Goal: Communication & Community: Answer question/provide support

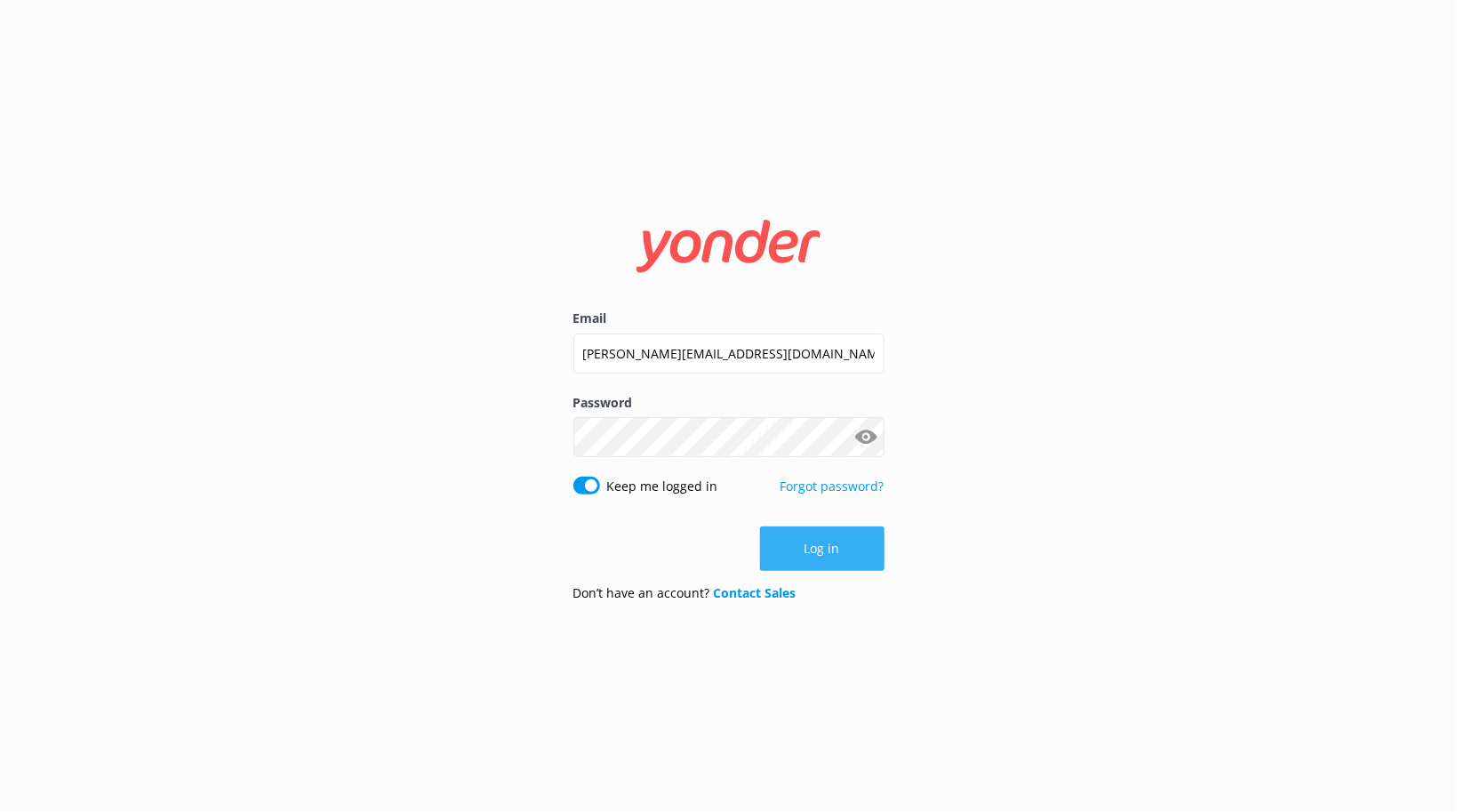
click at [827, 547] on button "Log in" at bounding box center [822, 548] width 125 height 44
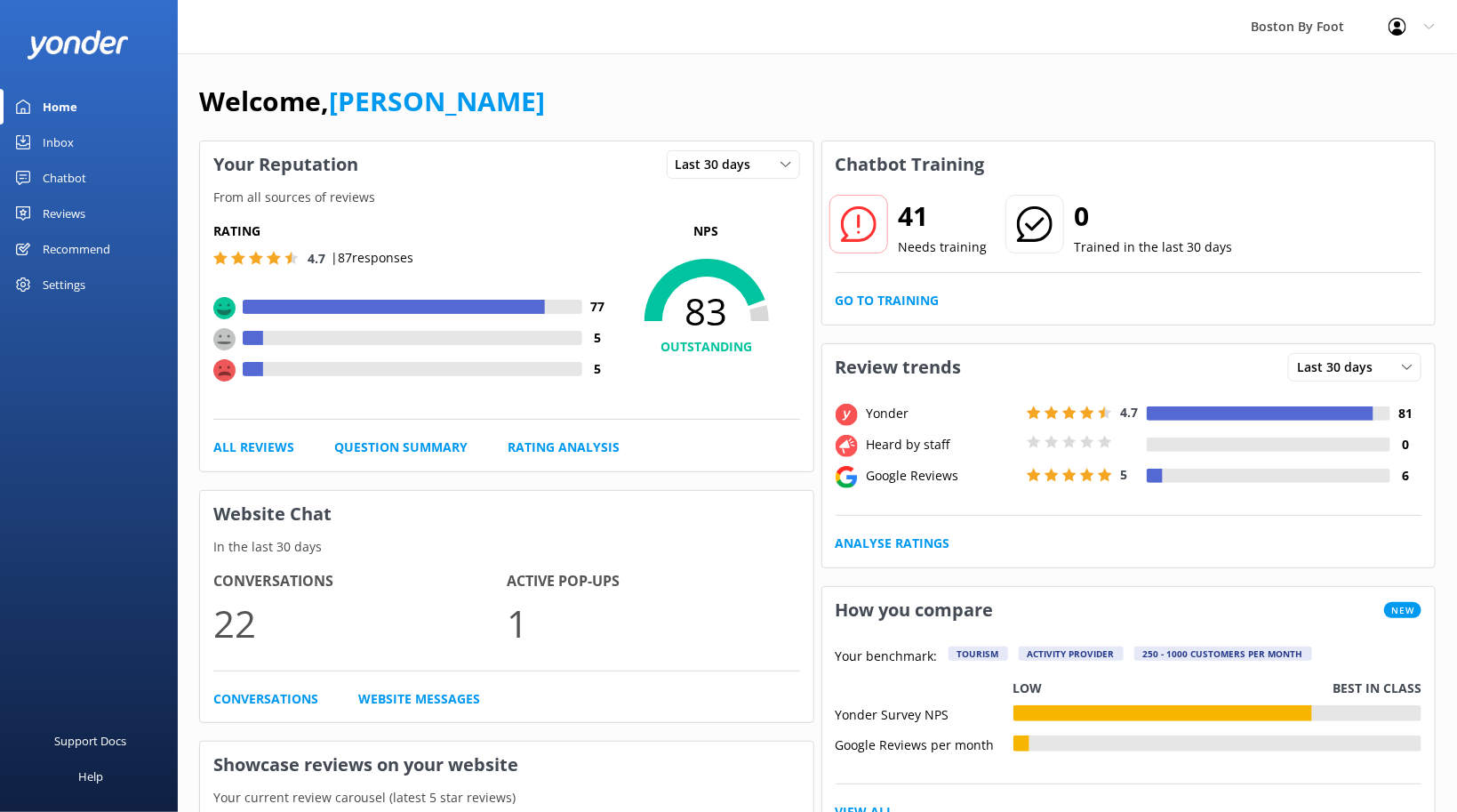
click at [78, 212] on div "Reviews" at bounding box center [63, 213] width 42 height 35
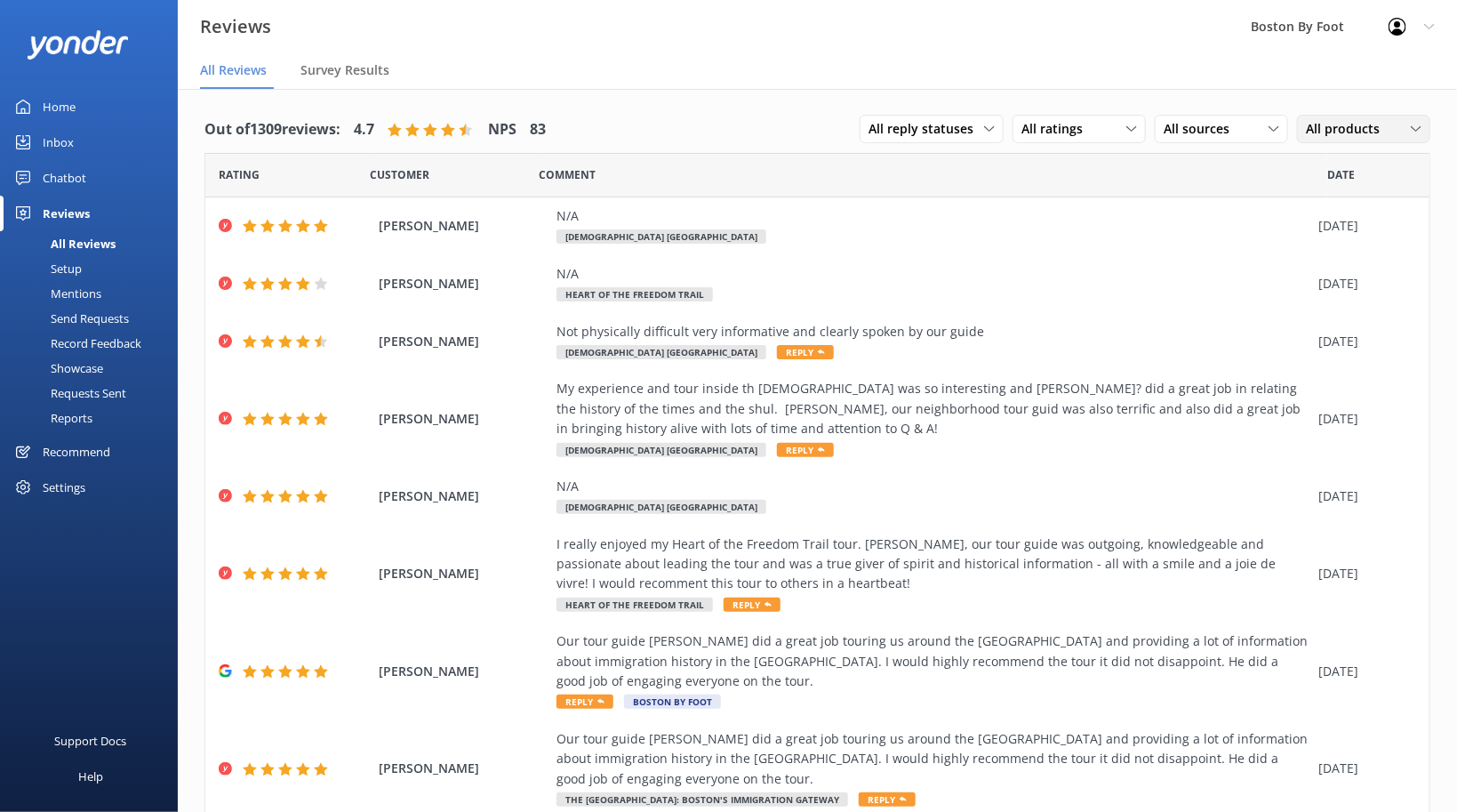
click at [1359, 133] on span "All products" at bounding box center [1348, 129] width 85 height 20
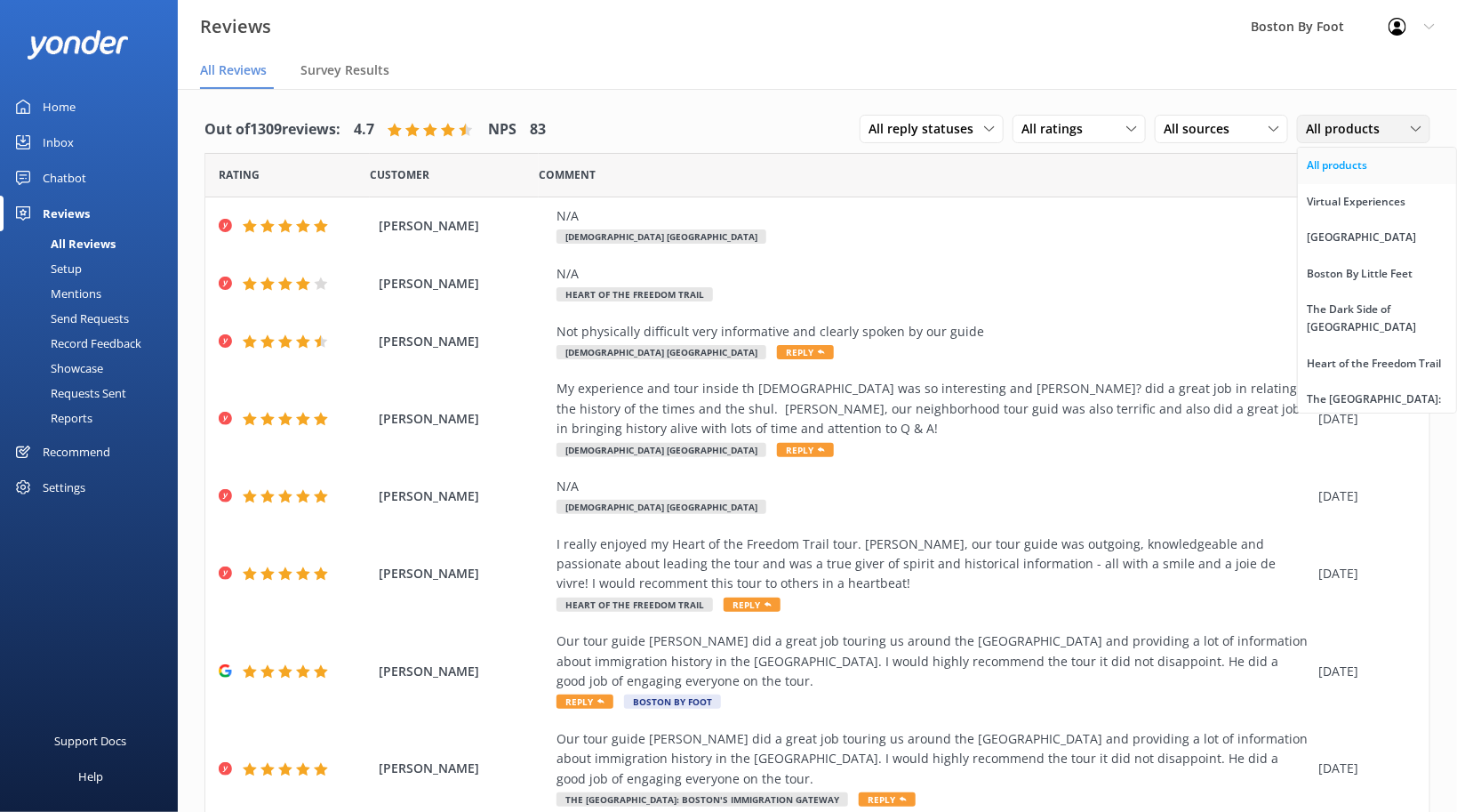
click at [1338, 162] on div "All products" at bounding box center [1336, 165] width 60 height 18
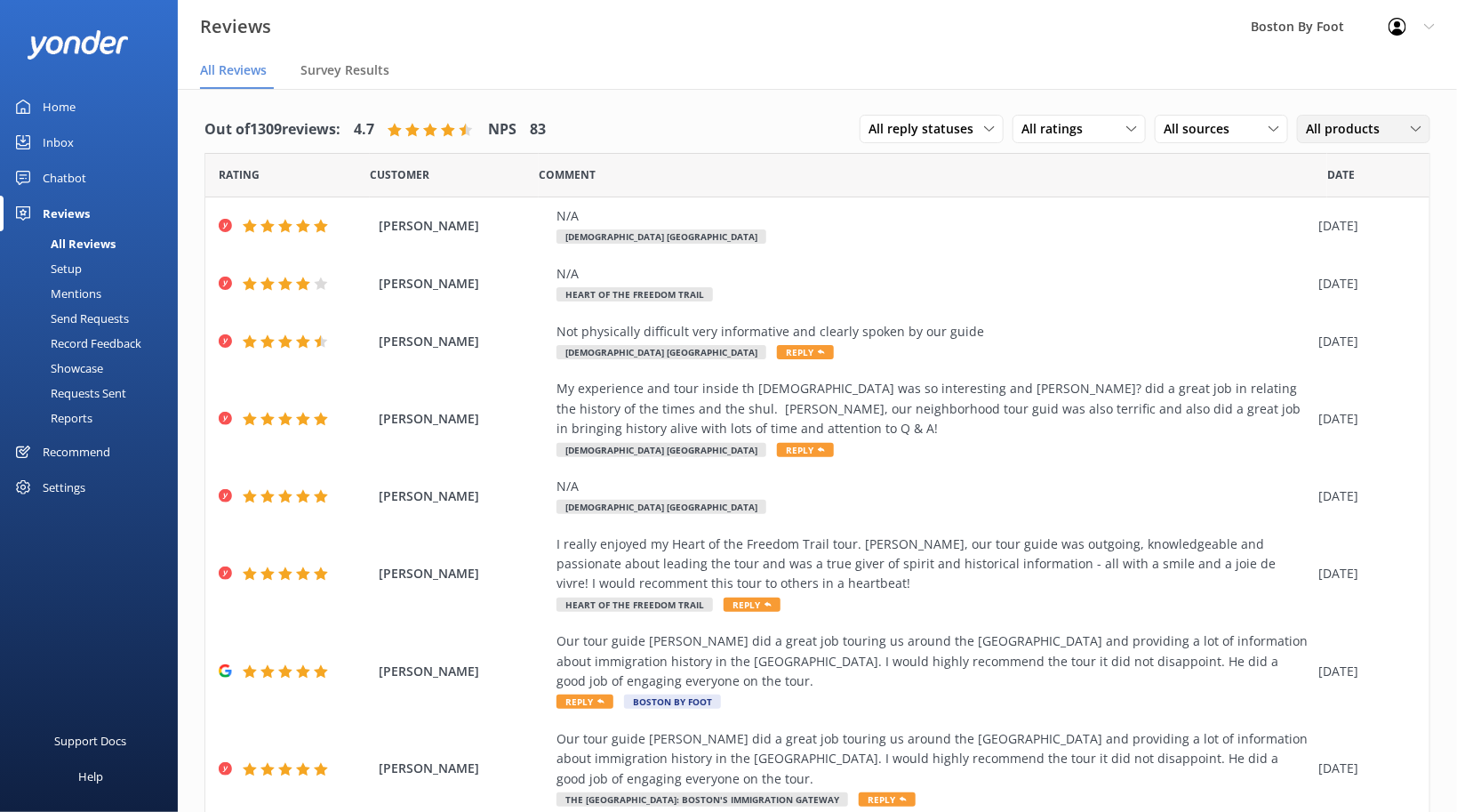
click at [1417, 130] on icon at bounding box center [1416, 129] width 11 height 11
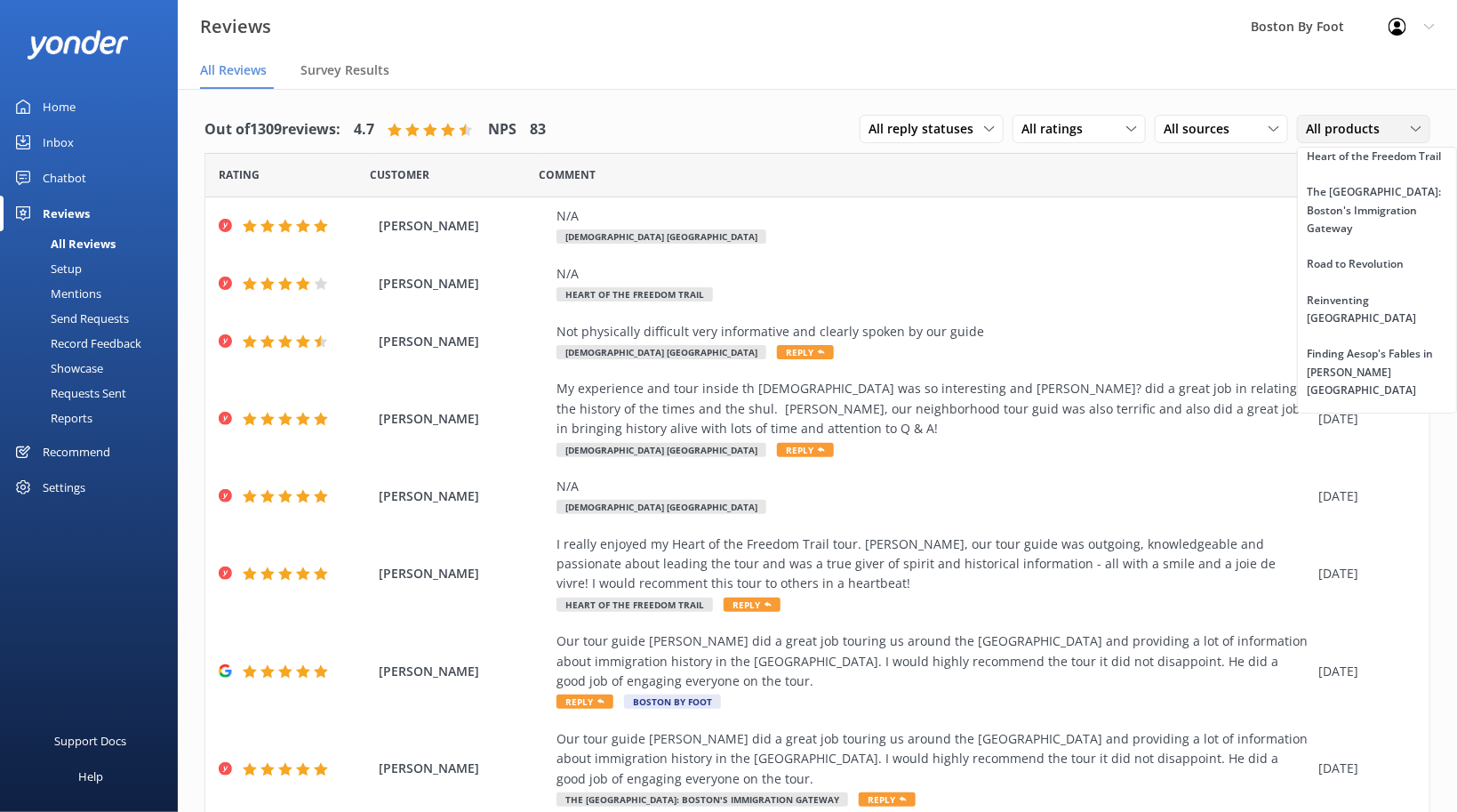
scroll to position [238, 0]
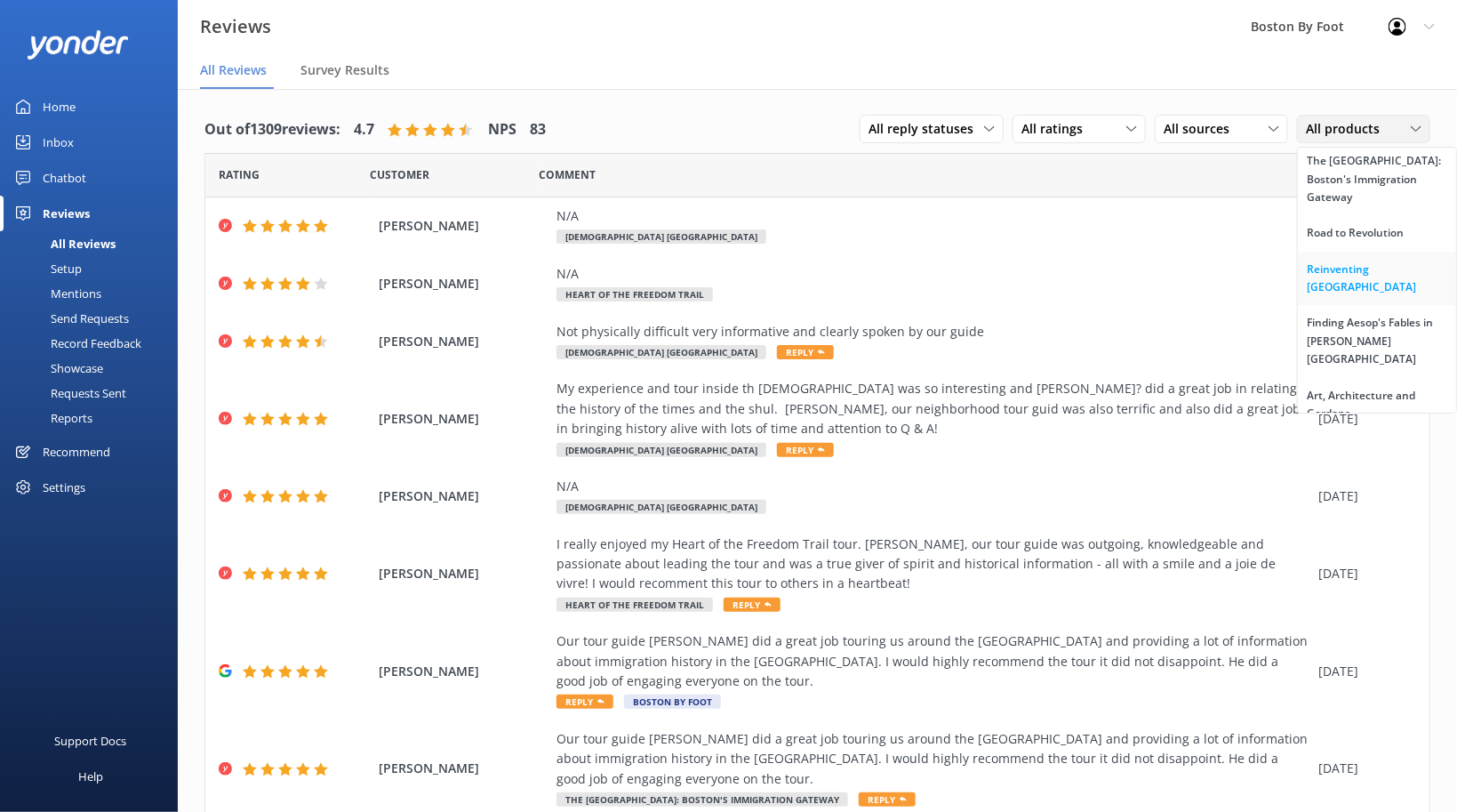
click at [1378, 261] on div "Reinventing [GEOGRAPHIC_DATA]" at bounding box center [1376, 278] width 141 height 36
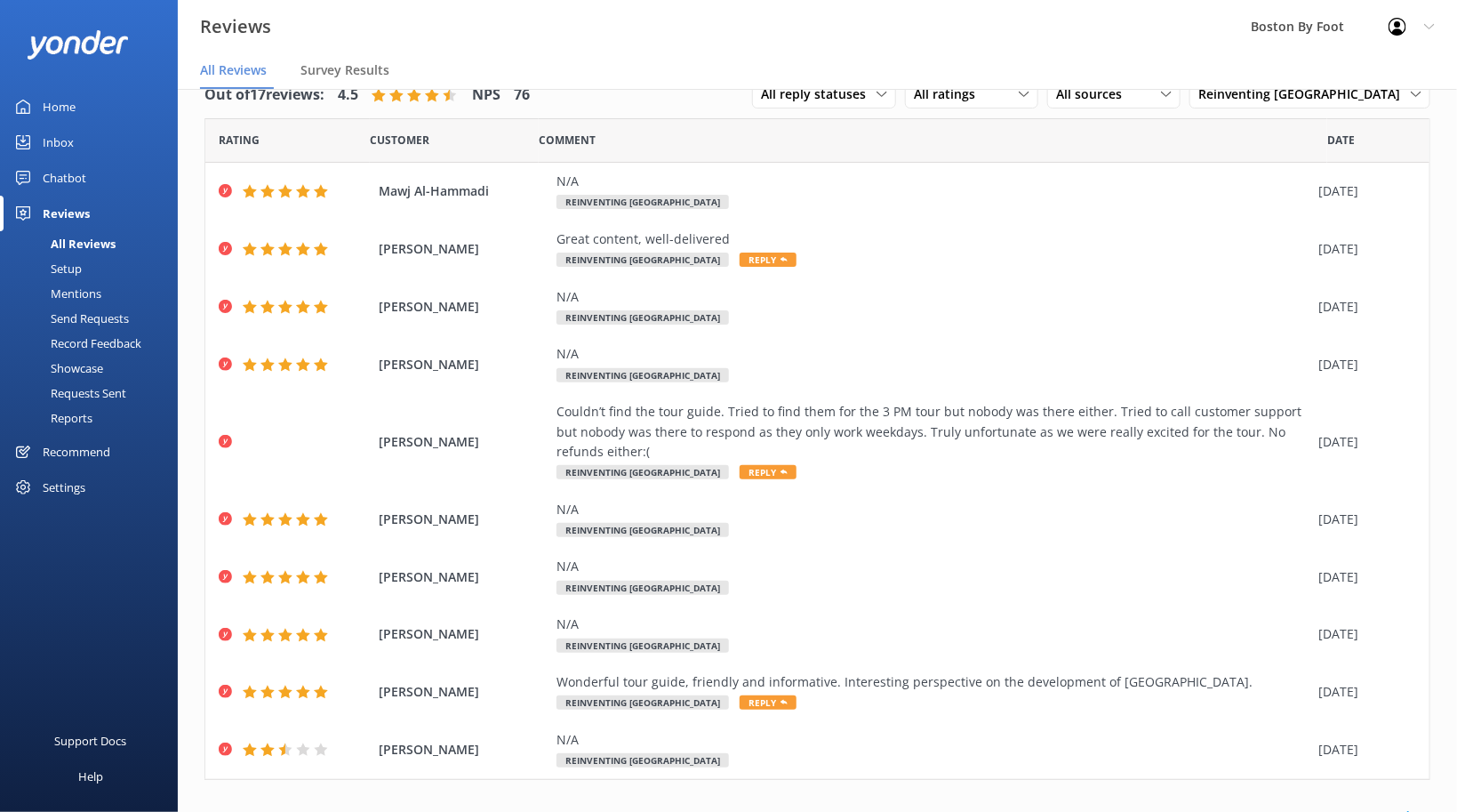
scroll to position [0, 0]
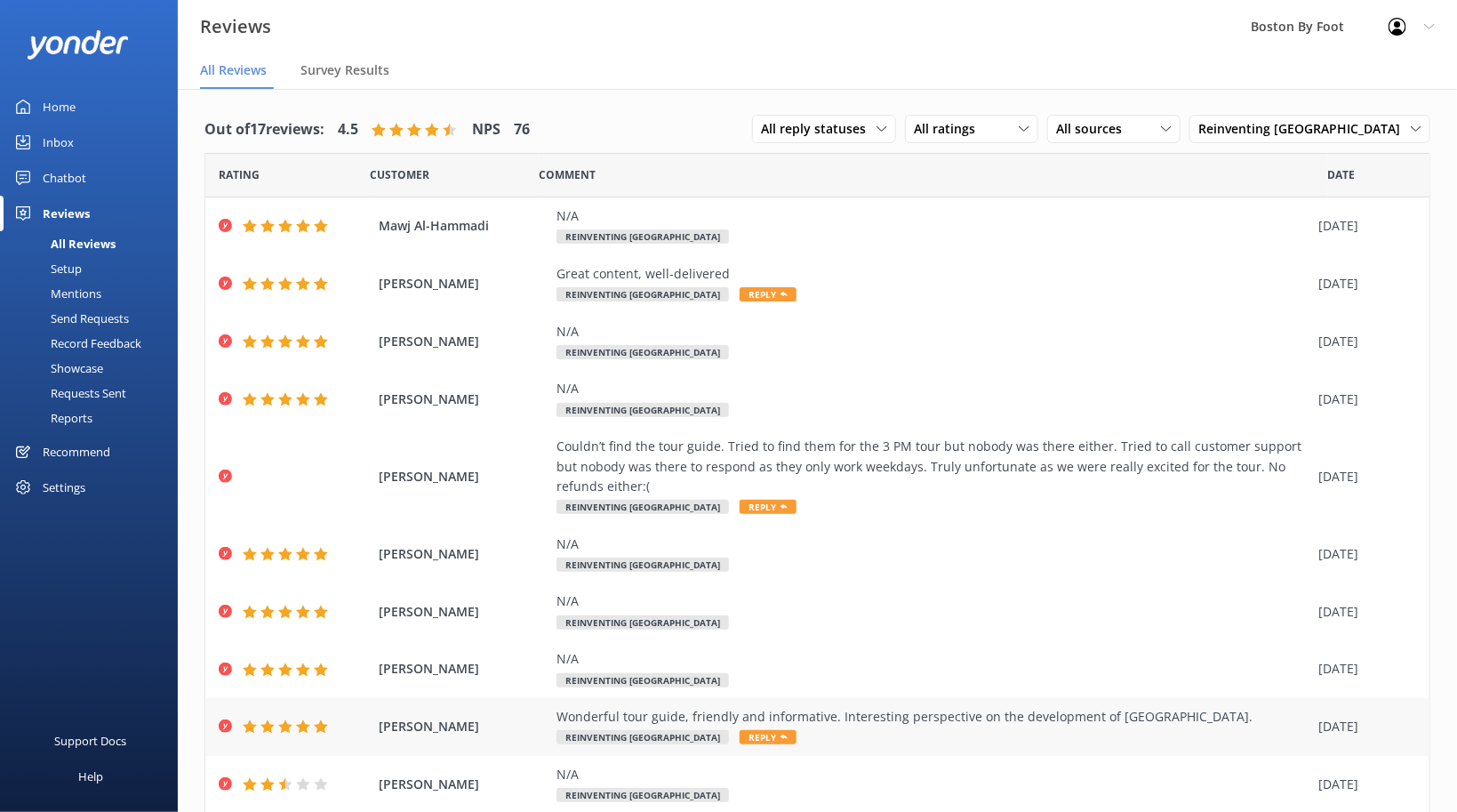
click at [931, 715] on div "Wonderful tour guide, friendly and informative. Interesting perspective on the …" at bounding box center [933, 717] width 753 height 20
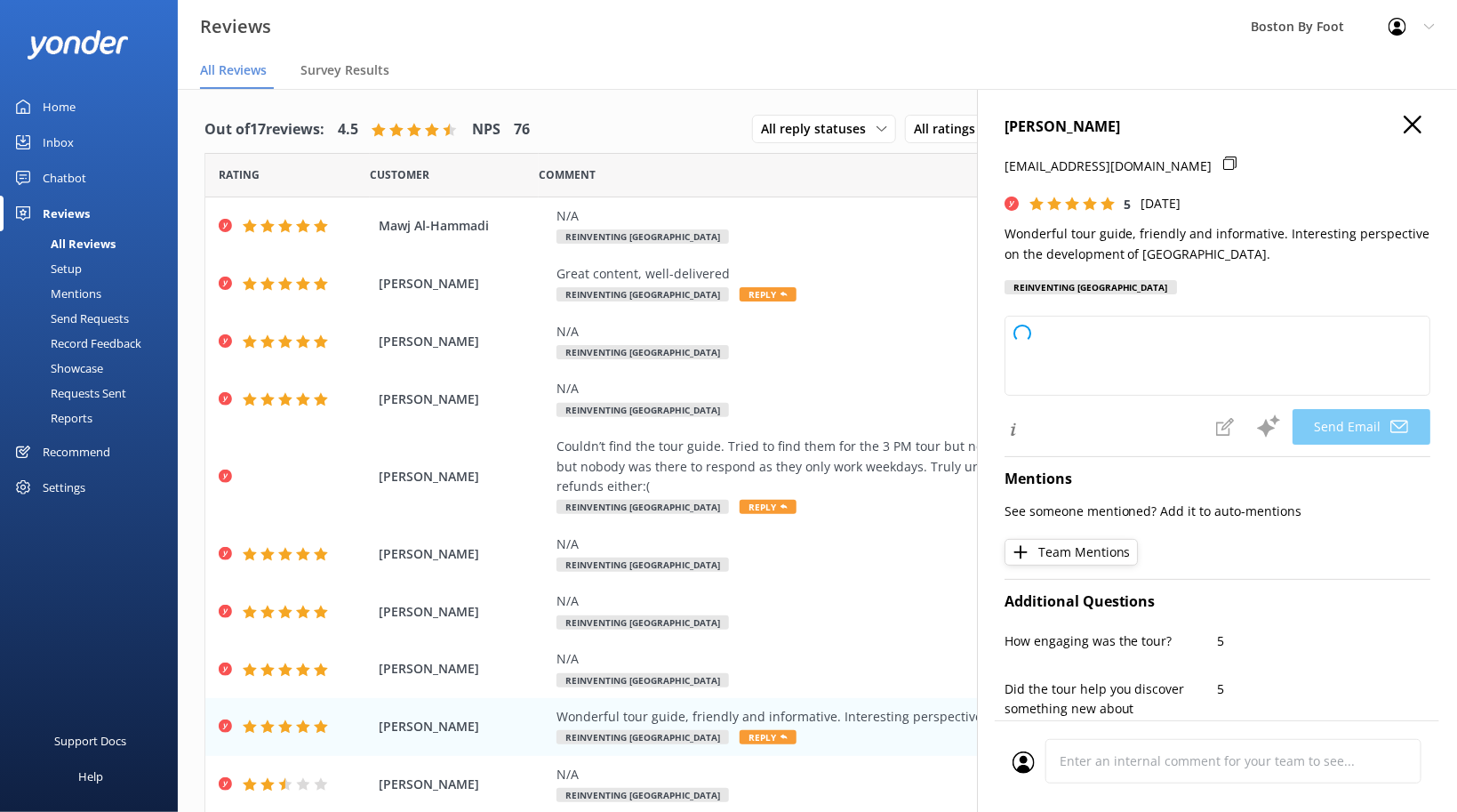
type textarea "Thank you so much, [PERSON_NAME]! We're delighted to hear you enjoyed the tour …"
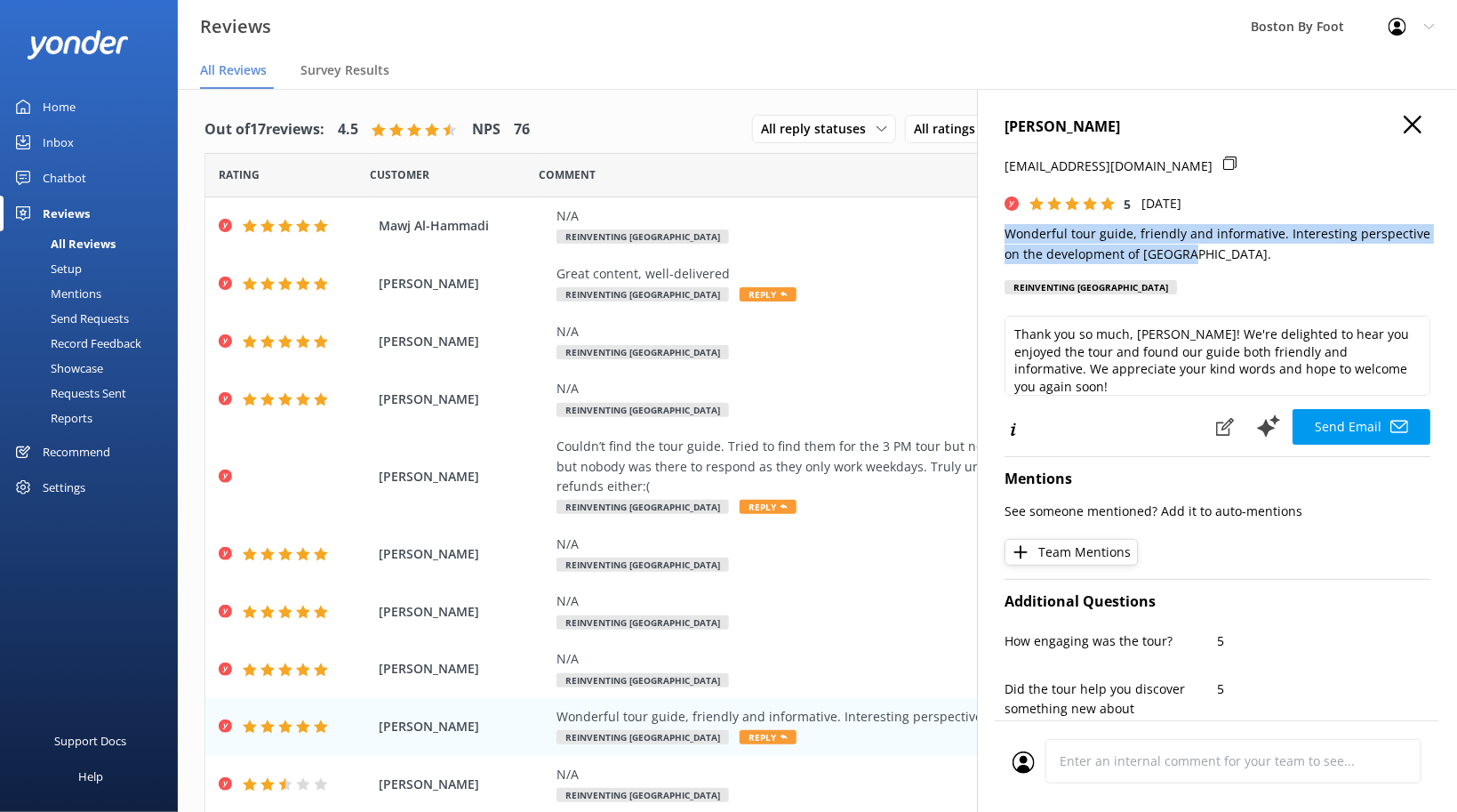
drag, startPoint x: 1006, startPoint y: 230, endPoint x: 1211, endPoint y: 256, distance: 206.6
click at [1211, 256] on p "Wonderful tour guide, friendly and informative. Interesting perspective on the …" at bounding box center [1217, 244] width 426 height 40
copy p "Wonderful tour guide, friendly and informative. Interesting perspective on the …"
click at [1417, 123] on icon "button" at bounding box center [1413, 125] width 18 height 18
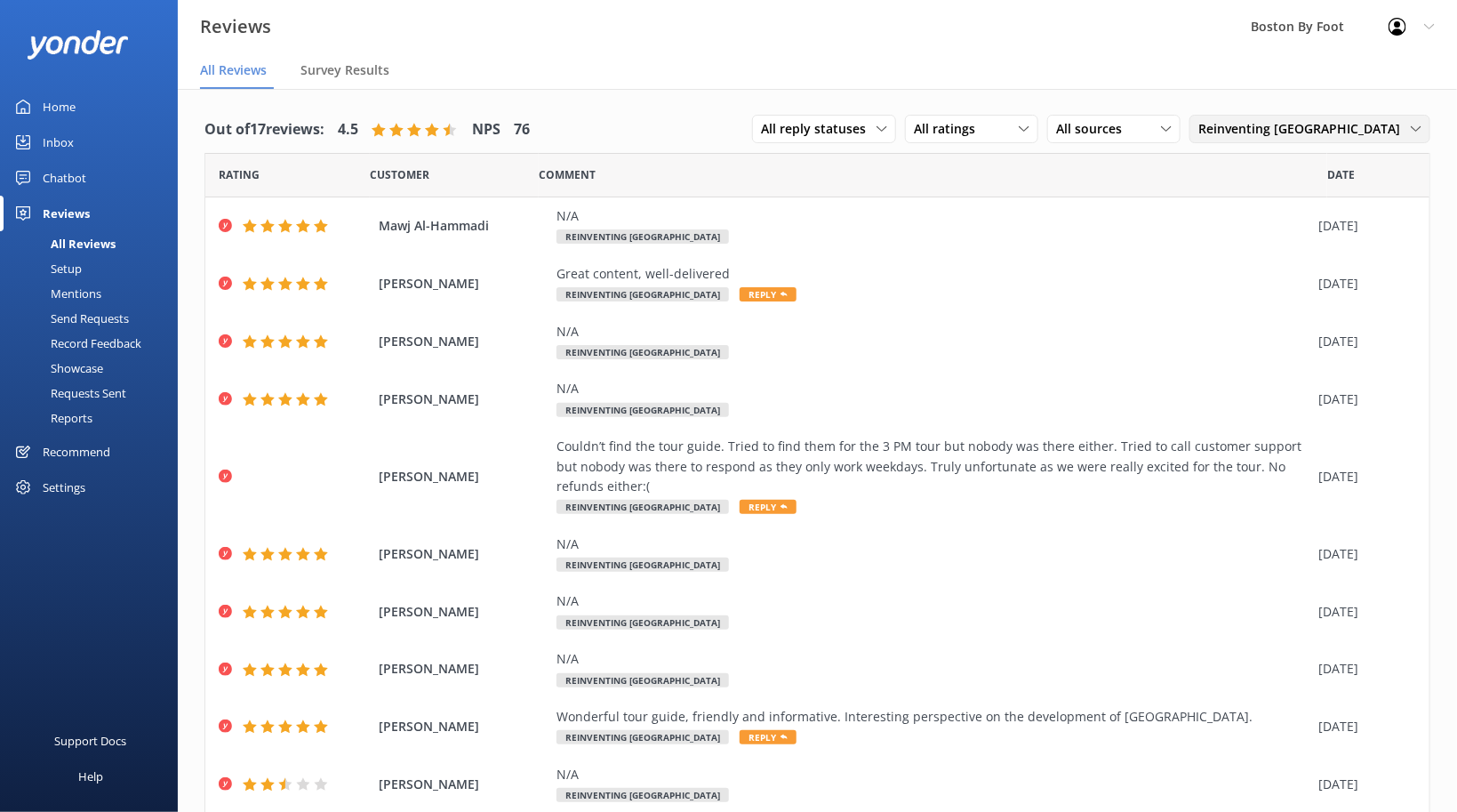
click at [1370, 130] on span "Reinventing [GEOGRAPHIC_DATA]" at bounding box center [1305, 129] width 212 height 20
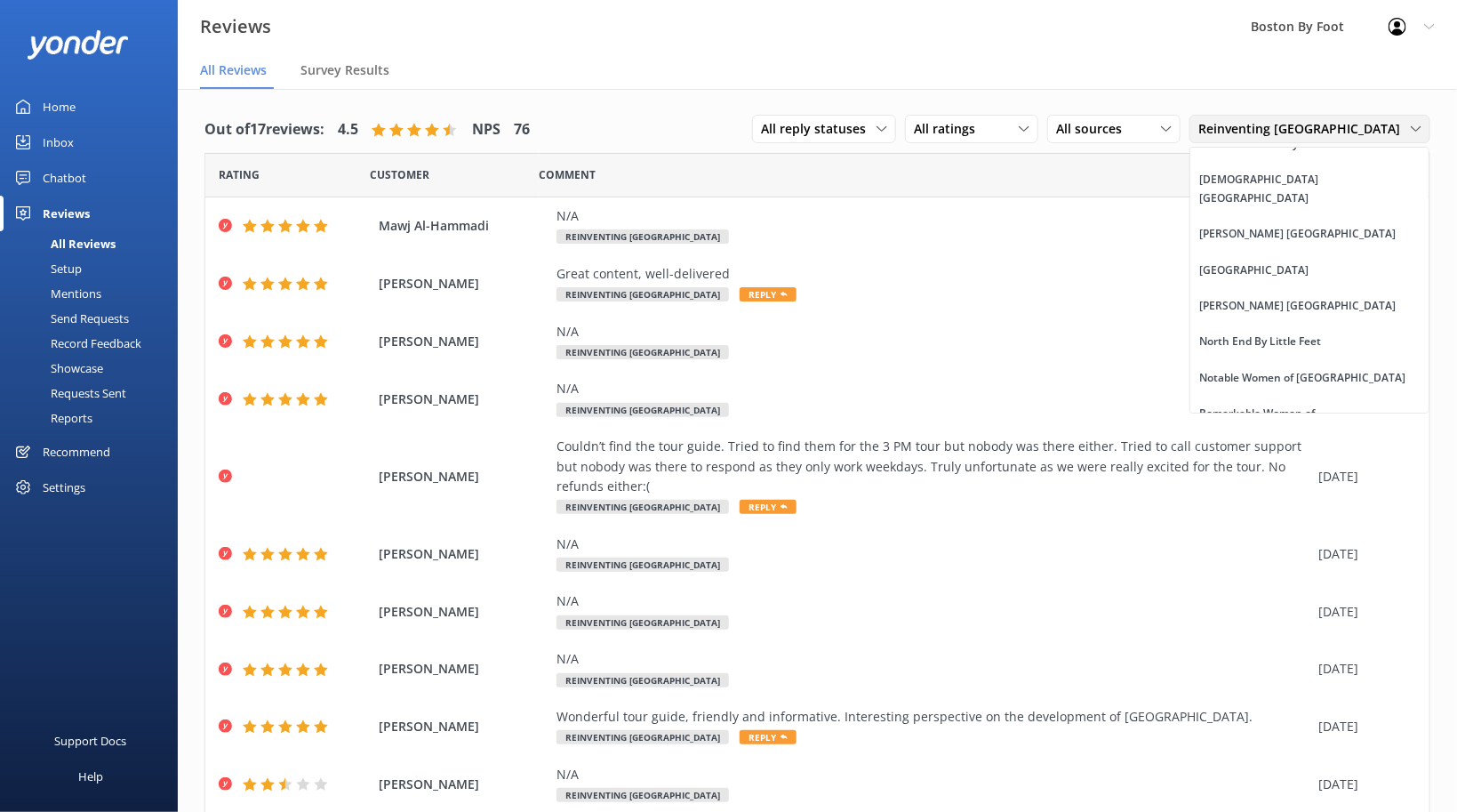
scroll to position [1333, 0]
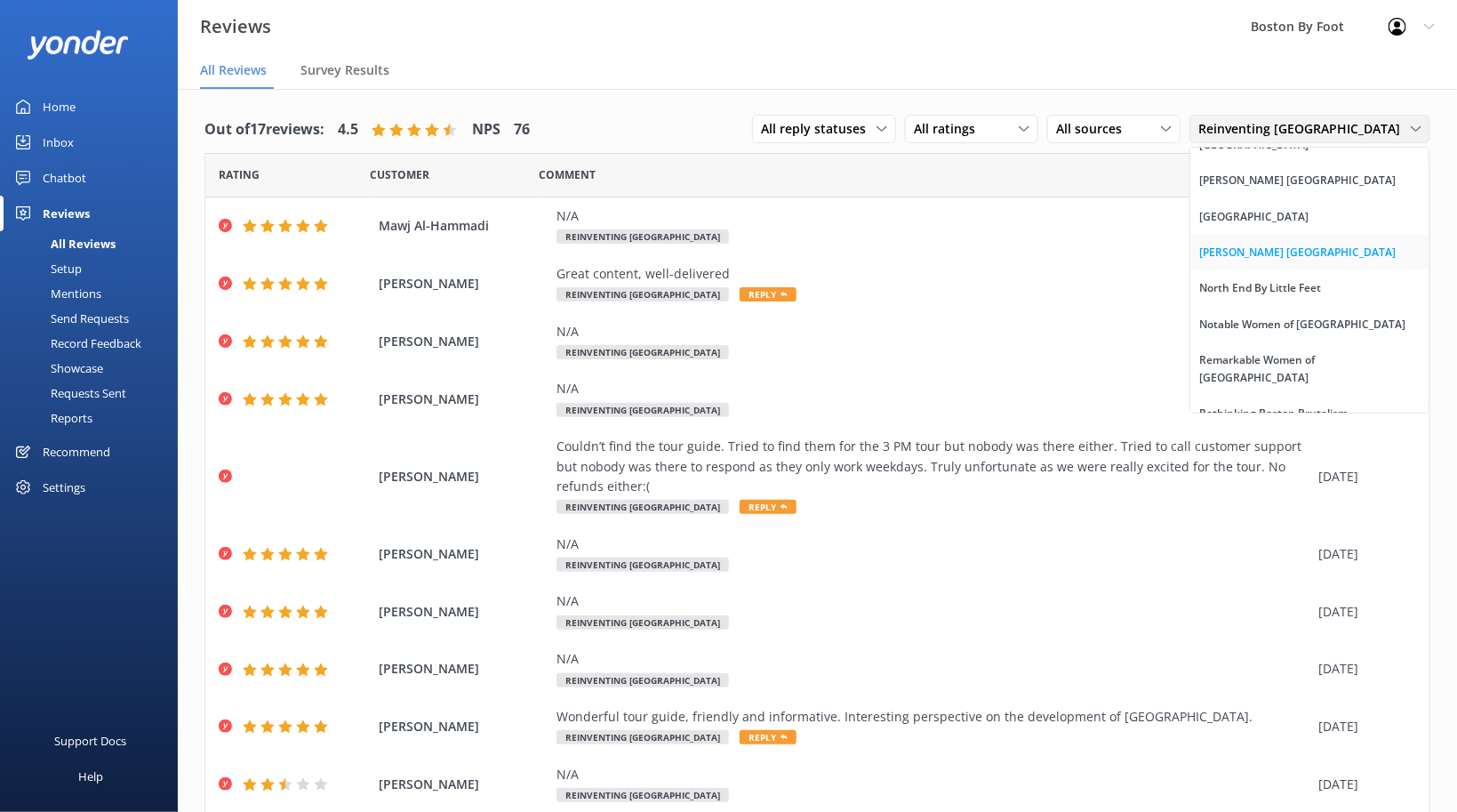
click at [1351, 261] on div "[PERSON_NAME] [GEOGRAPHIC_DATA]" at bounding box center [1298, 253] width 197 height 18
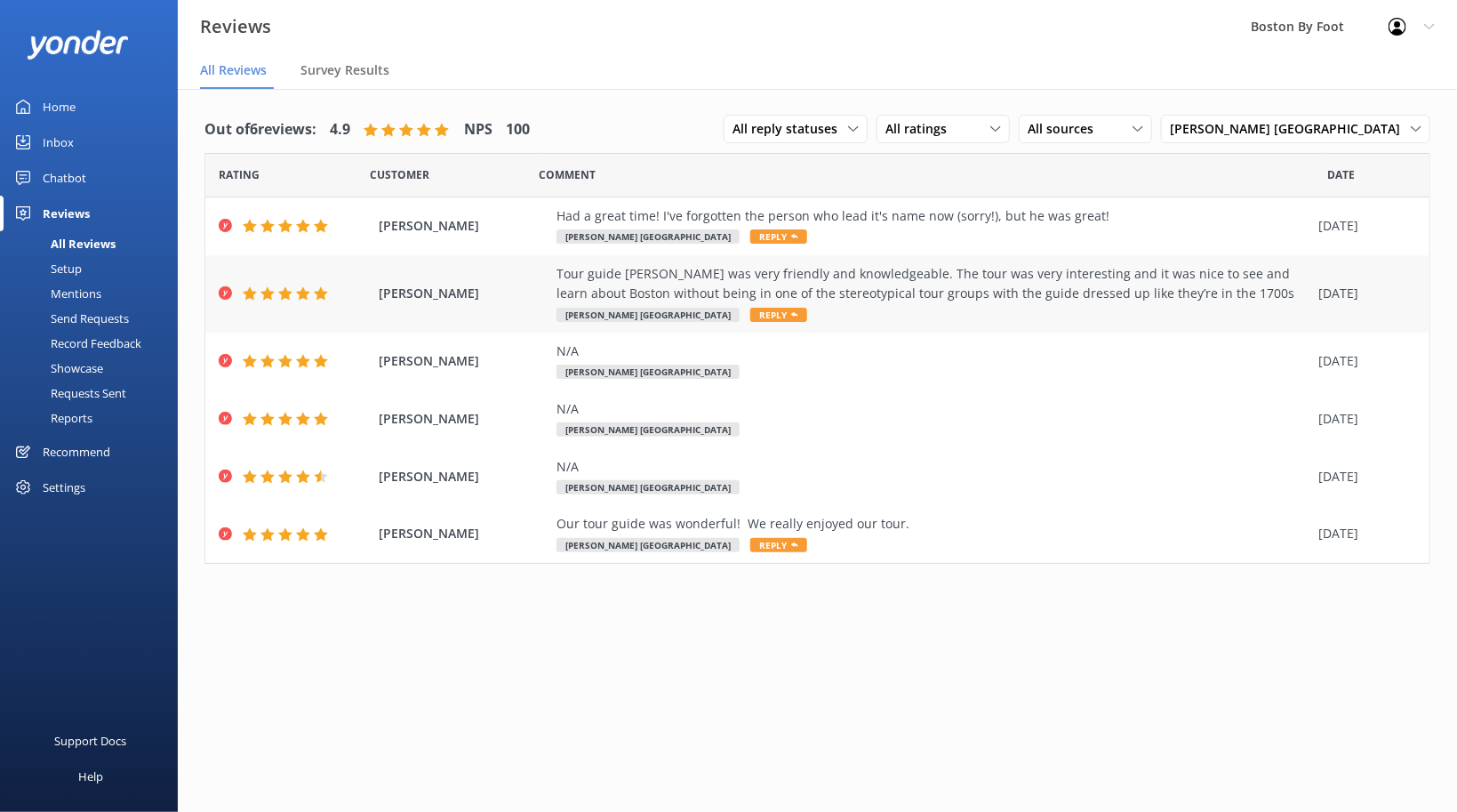
click at [815, 273] on div "Tour guide [PERSON_NAME] was very friendly and knowledgeable. The tour was very…" at bounding box center [933, 284] width 753 height 40
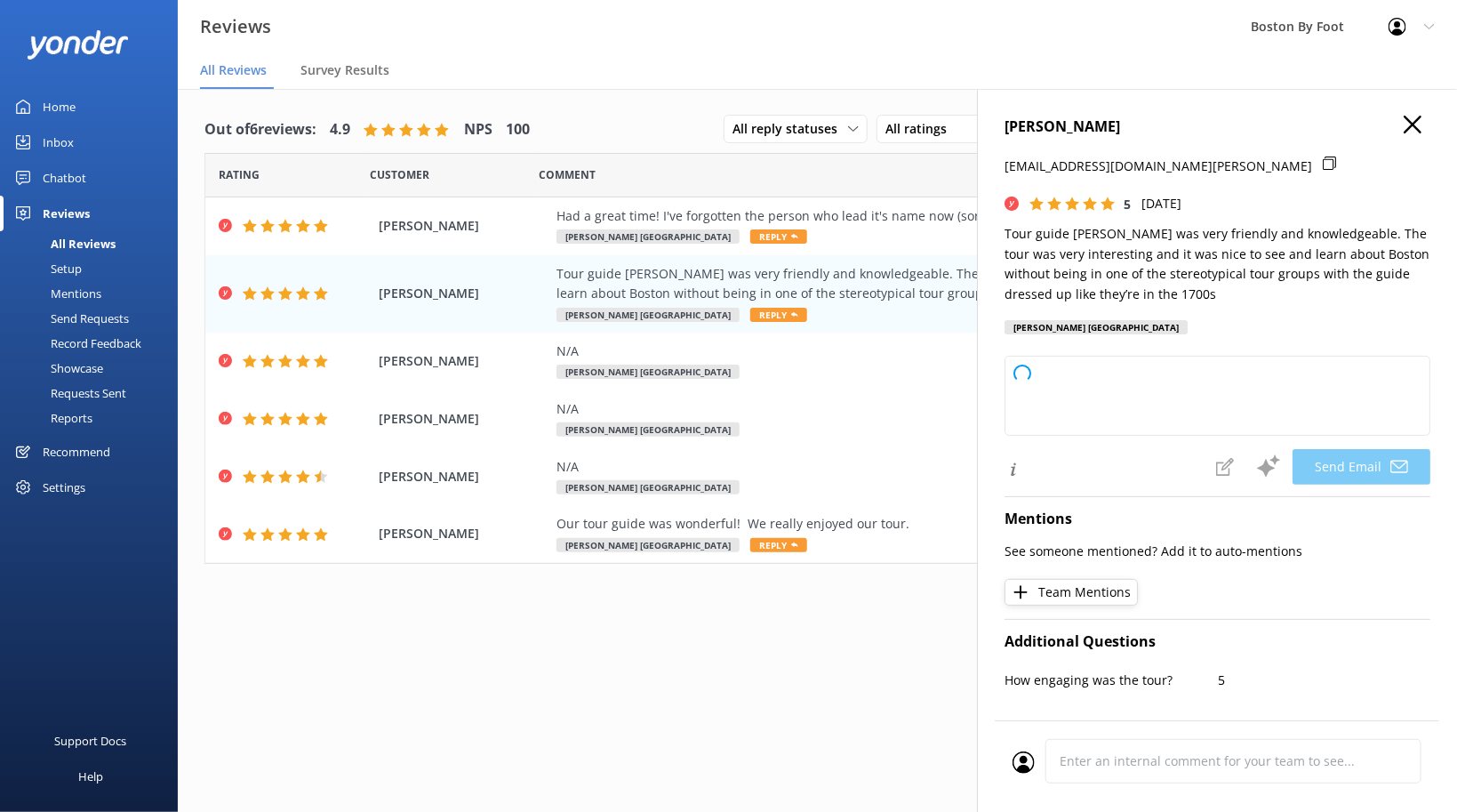
type textarea "Thank you so much for your wonderful review, [PERSON_NAME]! We're thrilled to h…"
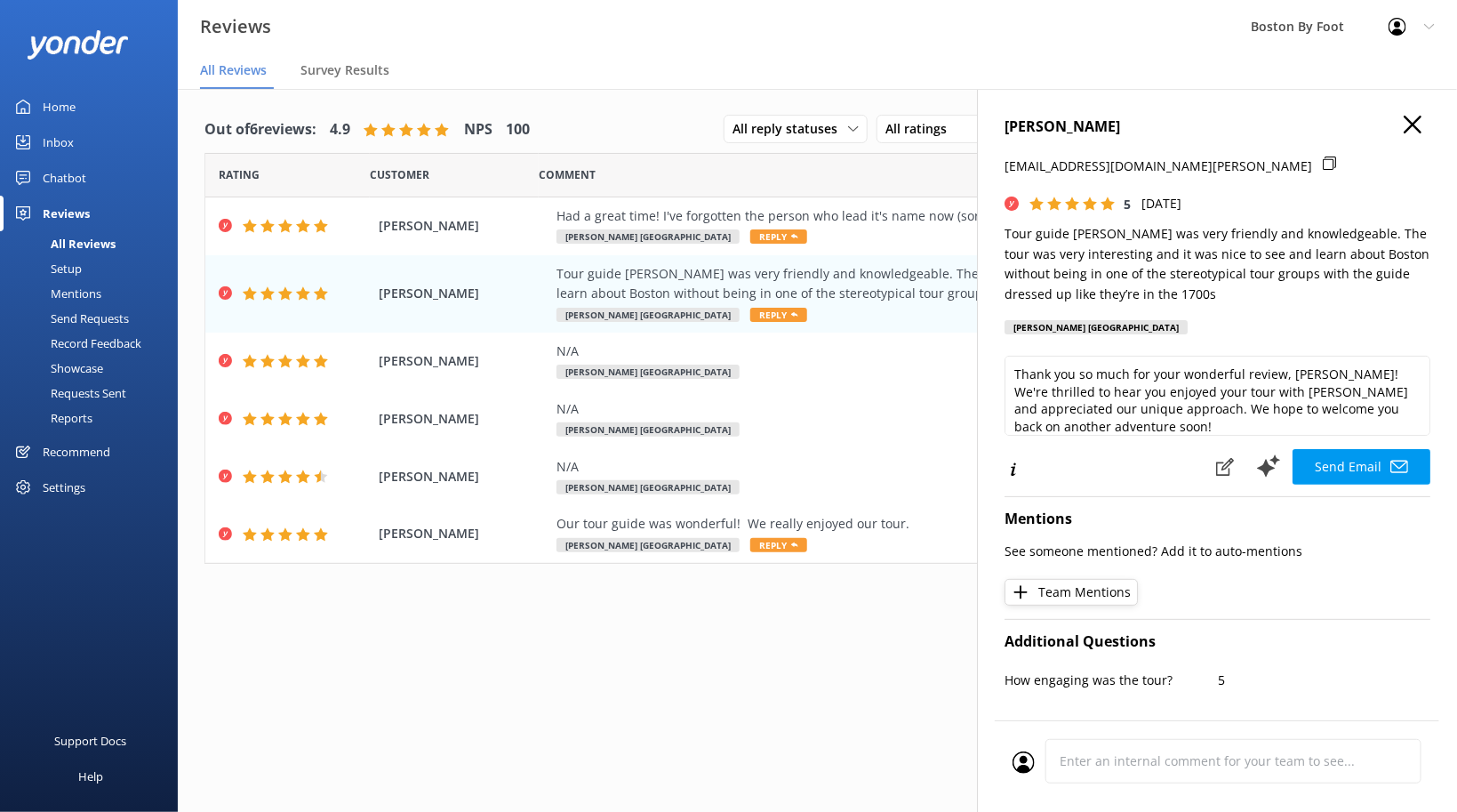
click at [1005, 232] on div "[PERSON_NAME] [EMAIL_ADDRESS][DOMAIN_NAME][PERSON_NAME] 5 [DATE] Tour guide [PE…" at bounding box center [1217, 494] width 480 height 812
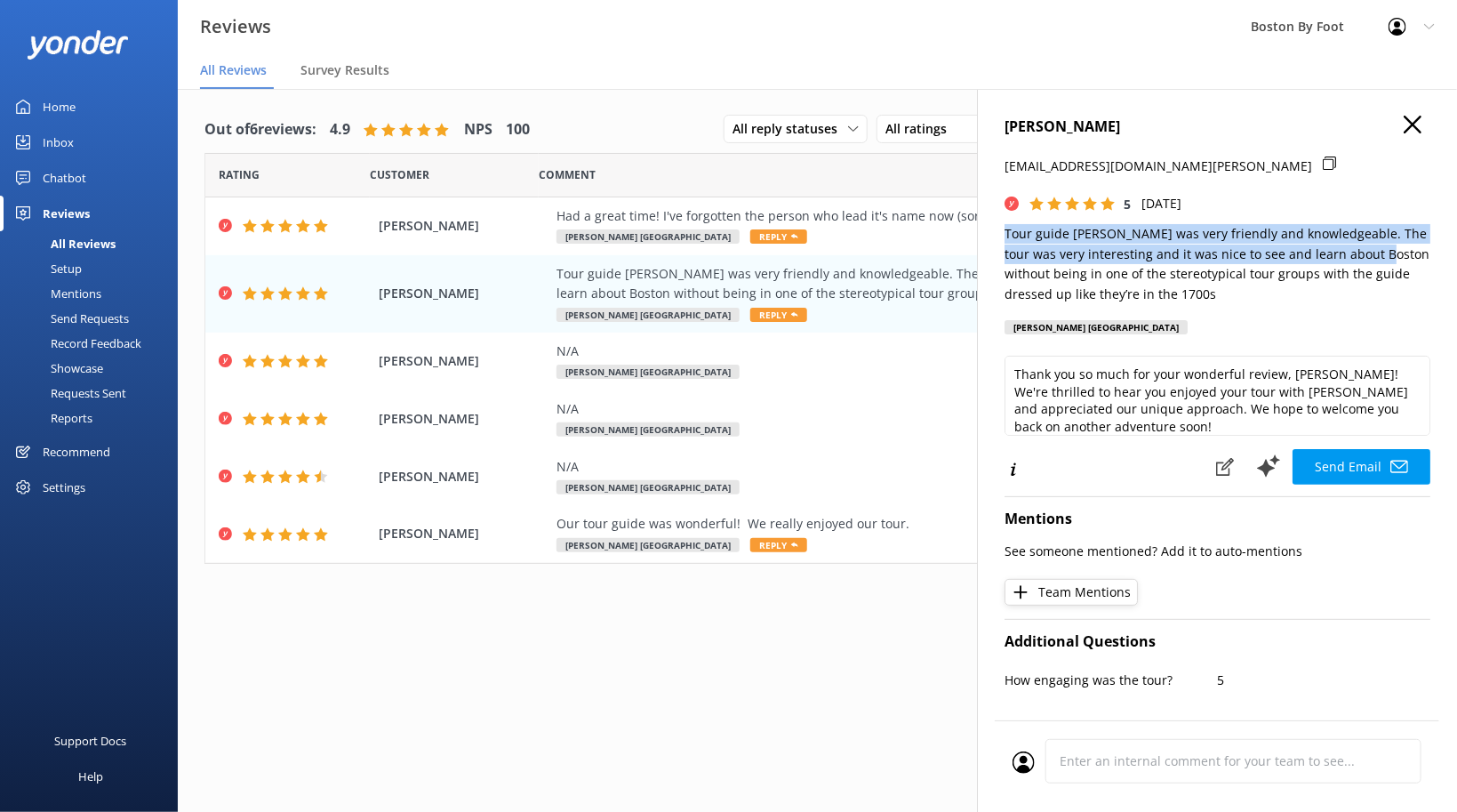
drag, startPoint x: 1005, startPoint y: 232, endPoint x: 1361, endPoint y: 258, distance: 356.9
click at [1361, 258] on div "[PERSON_NAME] [EMAIL_ADDRESS][DOMAIN_NAME][PERSON_NAME] 5 [DATE] Tour guide [PE…" at bounding box center [1217, 494] width 480 height 812
copy p "Tour guide [PERSON_NAME] was very friendly and knowledgeable. The tour was very…"
click at [1414, 119] on icon "button" at bounding box center [1413, 125] width 18 height 18
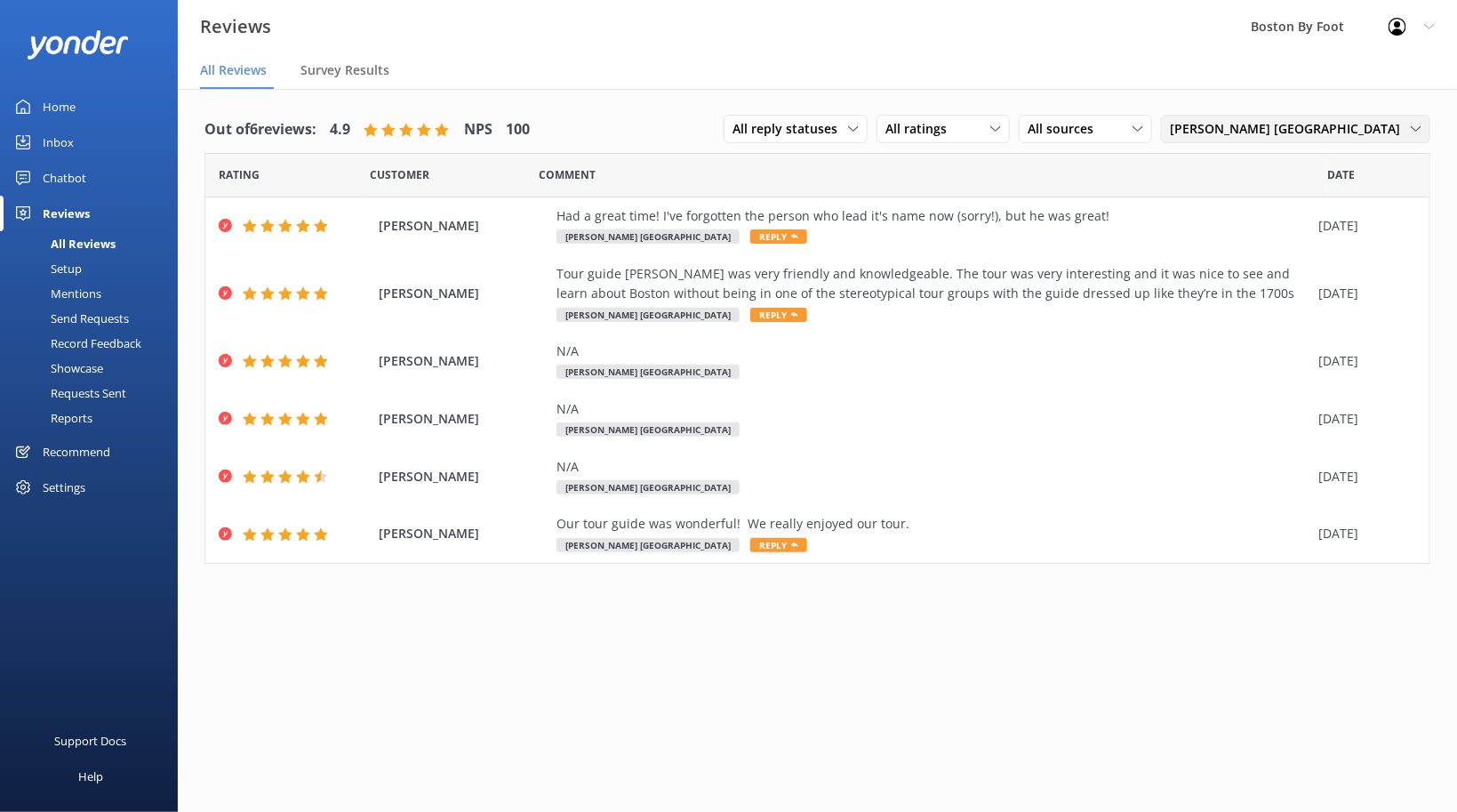
click at [1289, 130] on span "[PERSON_NAME] [GEOGRAPHIC_DATA]" at bounding box center [1290, 129] width 241 height 20
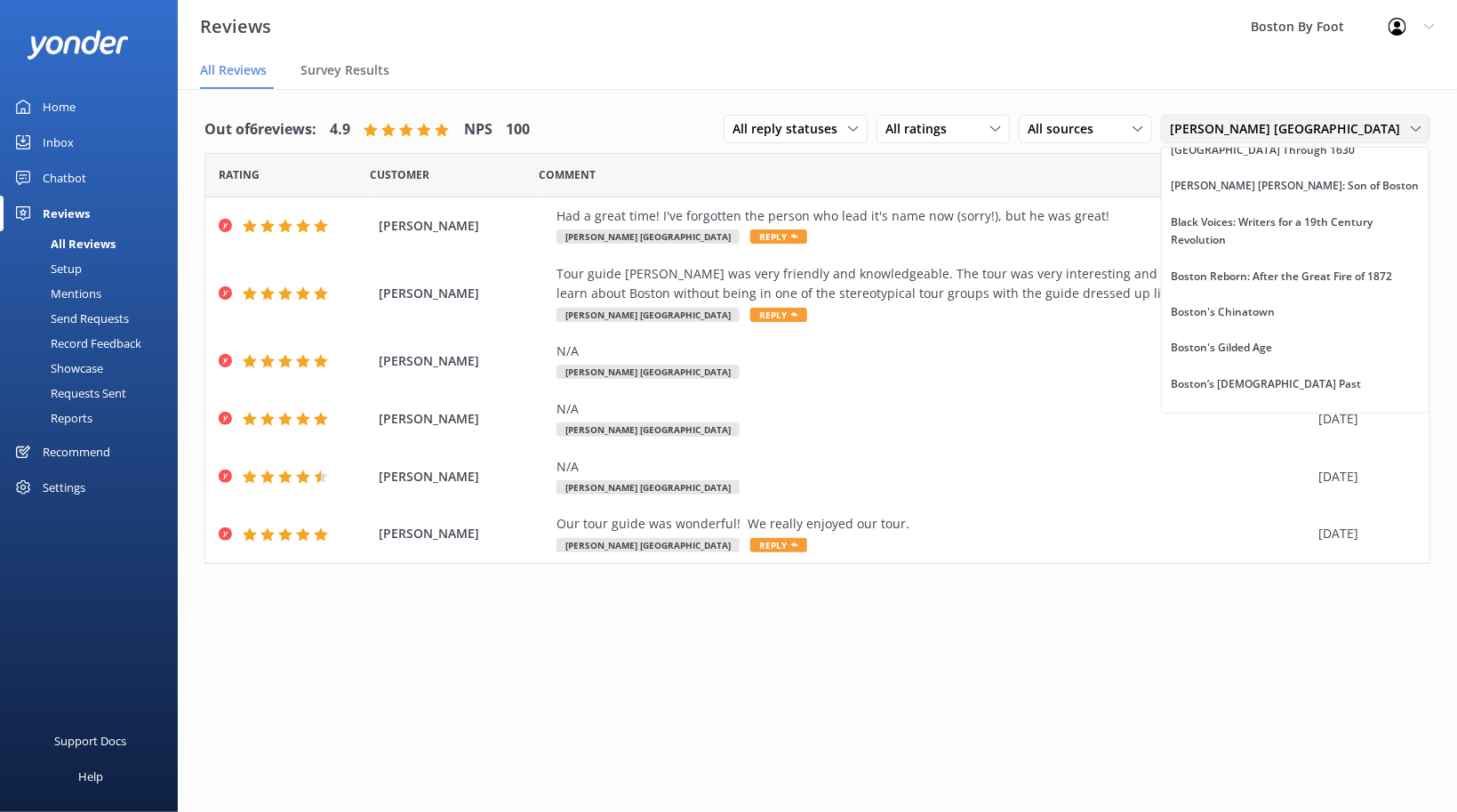
scroll to position [549, 0]
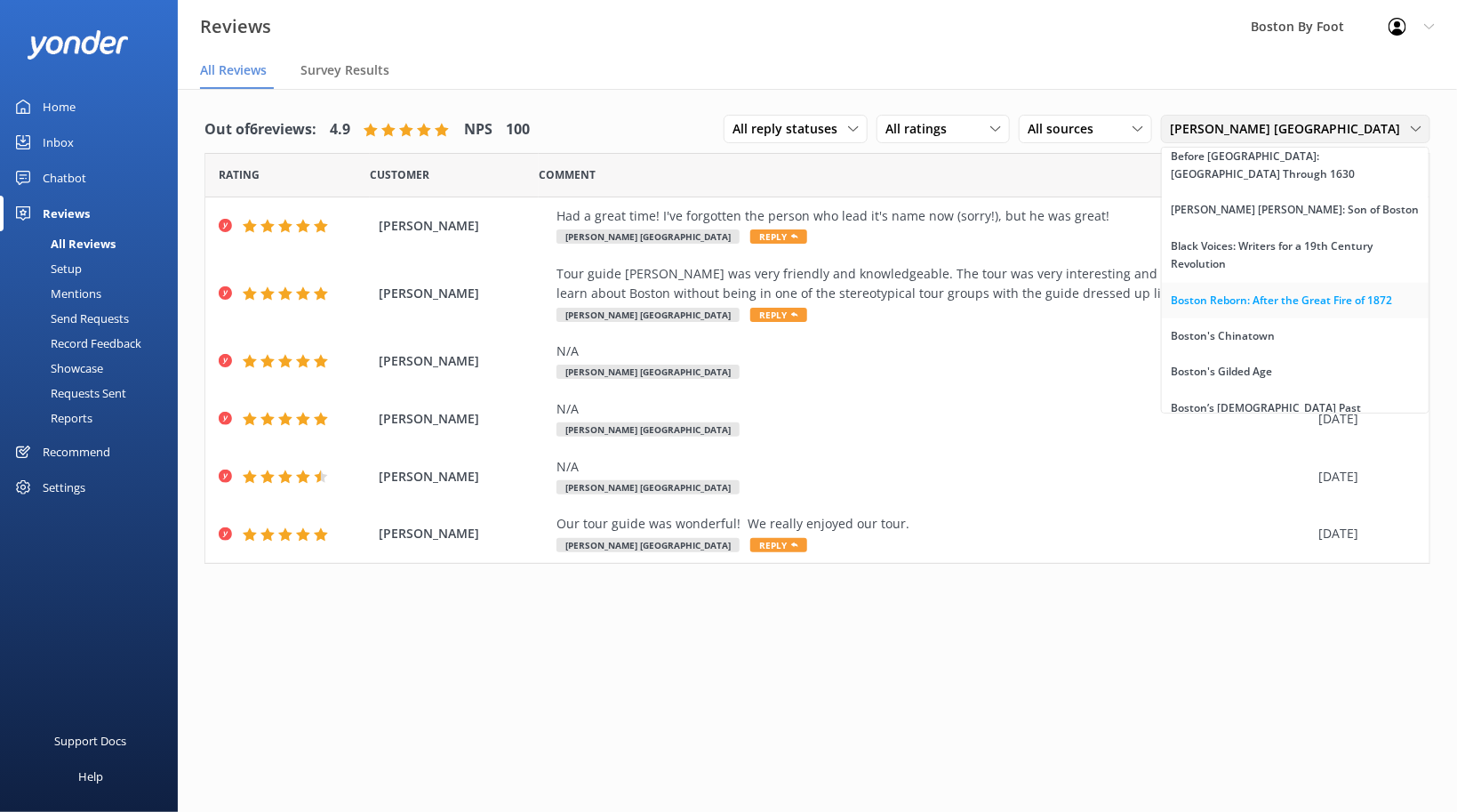
click at [1276, 307] on div "Boston Reborn: After the Great Fire of 1872" at bounding box center [1281, 301] width 221 height 18
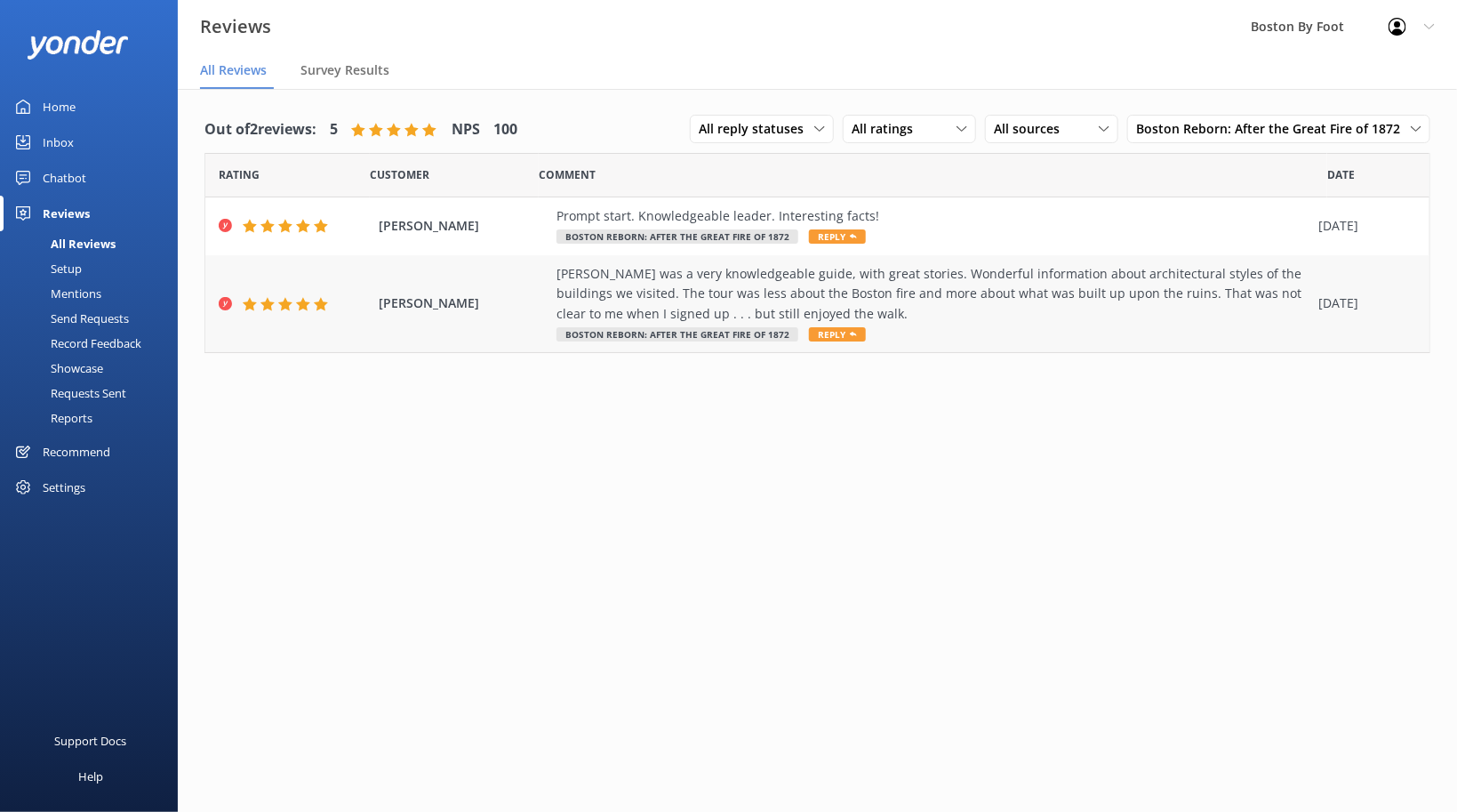
click at [800, 305] on div "[PERSON_NAME] was a very knowledgeable guide, with great stories. Wonderful inf…" at bounding box center [933, 294] width 753 height 60
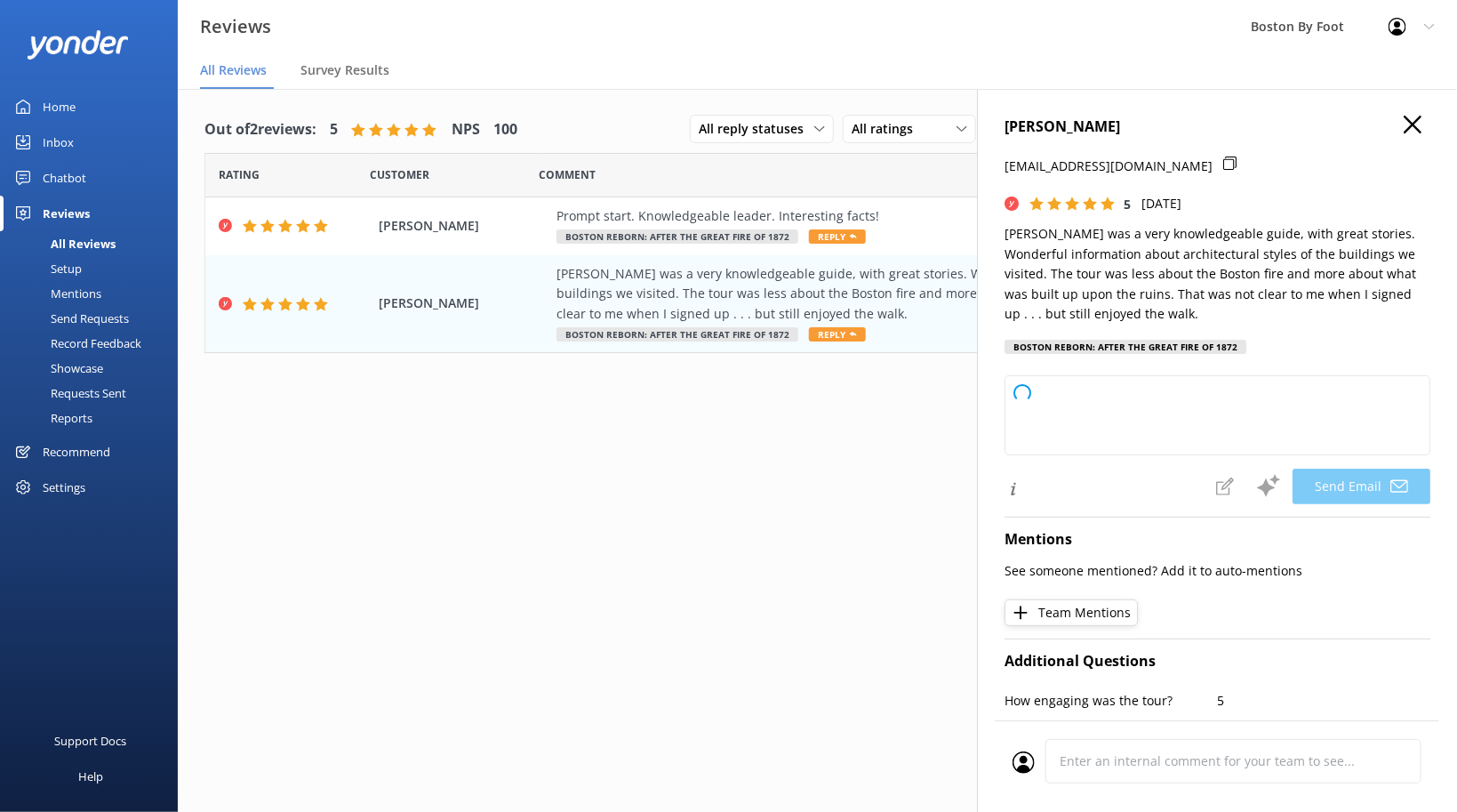
type textarea "Thank you so much for your feedback, [PERSON_NAME]! We're delighted to hear you…"
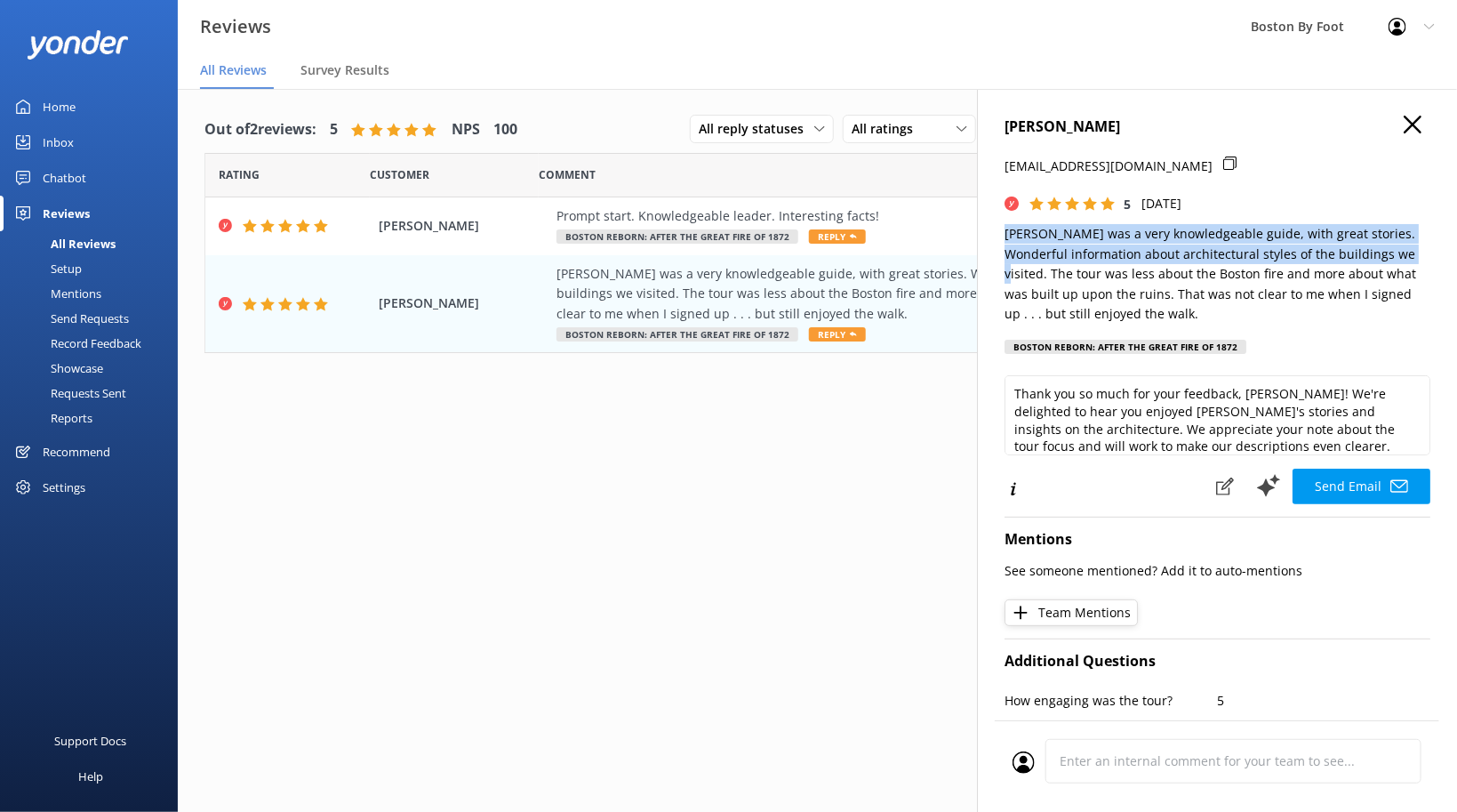
drag, startPoint x: 1008, startPoint y: 235, endPoint x: 1383, endPoint y: 250, distance: 375.3
click at [1383, 250] on p "[PERSON_NAME] was a very knowledgeable guide, with great stories. Wonderful inf…" at bounding box center [1217, 273] width 426 height 99
copy p "[PERSON_NAME] was a very knowledgeable guide, with great stories. Wonderful inf…"
click at [1416, 119] on icon "button" at bounding box center [1413, 125] width 18 height 18
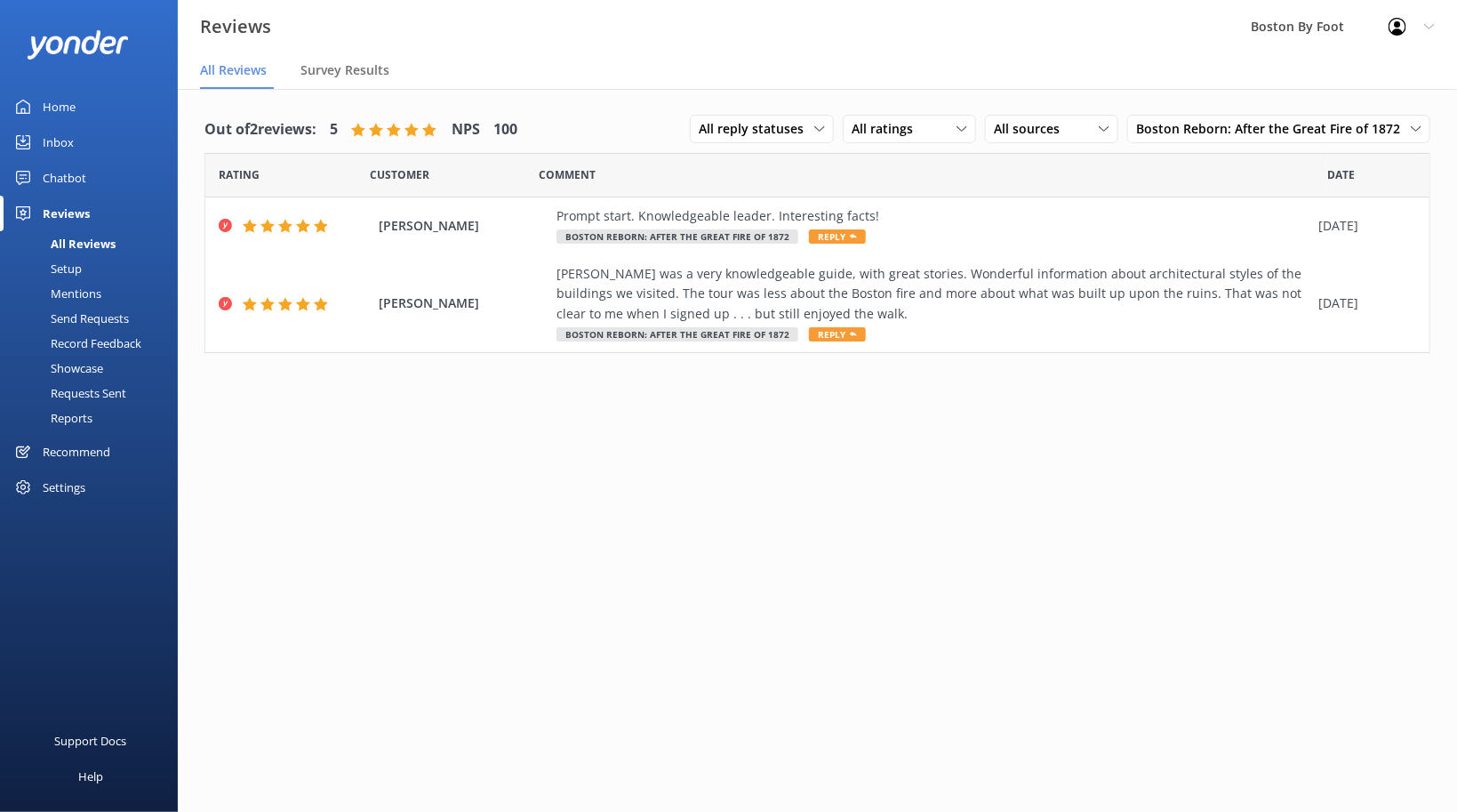
click at [1407, 26] on use at bounding box center [1397, 27] width 18 height 18
click at [1348, 116] on link "Logout" at bounding box center [1369, 119] width 178 height 44
